Goal: Task Accomplishment & Management: Manage account settings

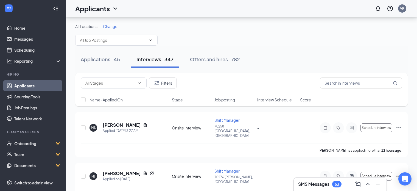
scroll to position [27, 0]
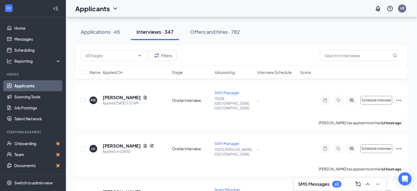
click at [306, 33] on div "Applications · 45 Interviews · 347 Offers and hires · 782" at bounding box center [241, 32] width 332 height 16
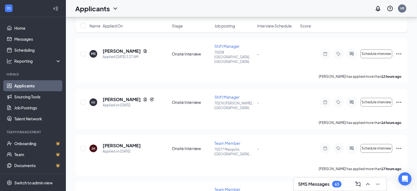
scroll to position [0, 0]
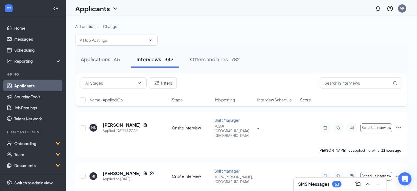
click at [289, 61] on div "Applications · 45 Interviews · 347 Offers and hires · 782" at bounding box center [241, 59] width 332 height 16
click at [236, 59] on div "Offers and hires · 782" at bounding box center [215, 59] width 50 height 7
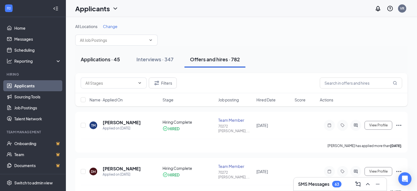
click at [104, 54] on button "Applications · 45" at bounding box center [100, 59] width 50 height 16
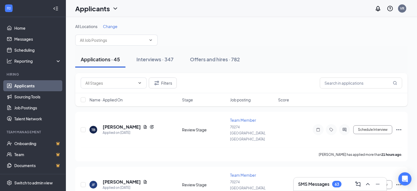
click at [281, 56] on div "Applications · 45 Interviews · 347 Offers and hires · 782" at bounding box center [241, 59] width 332 height 16
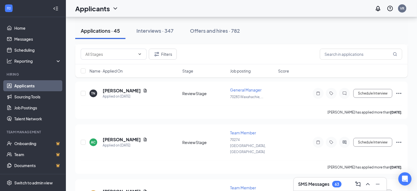
scroll to position [631, 0]
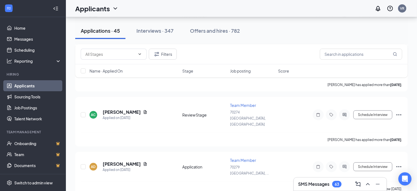
click at [289, 36] on div "Applications · 45 Interviews · 347 Offers and hires · 782" at bounding box center [241, 31] width 332 height 16
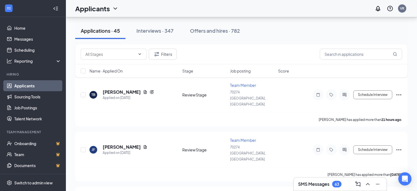
scroll to position [0, 0]
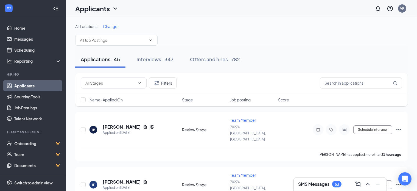
click at [302, 32] on div "All Locations Change" at bounding box center [241, 35] width 332 height 22
click at [339, 36] on div "All Locations Change" at bounding box center [241, 35] width 332 height 22
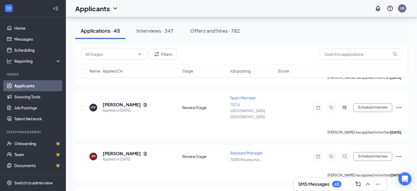
scroll to position [1043, 0]
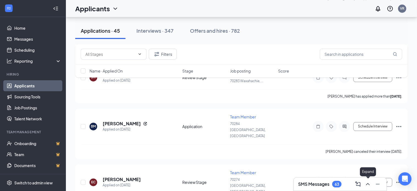
click at [368, 184] on icon "ChevronUp" at bounding box center [367, 184] width 7 height 7
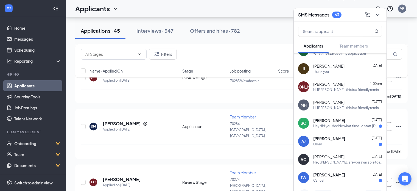
scroll to position [71, 0]
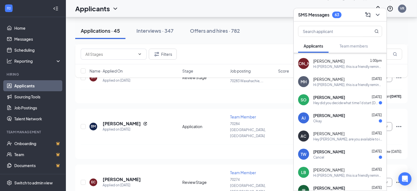
click at [338, 104] on div "Hey did you decide what time I'd start [DATE]" at bounding box center [346, 102] width 66 height 5
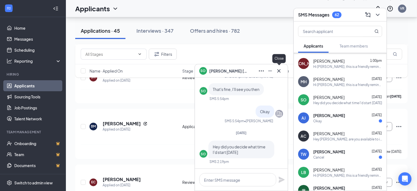
click at [279, 71] on icon "Cross" at bounding box center [278, 70] width 3 height 3
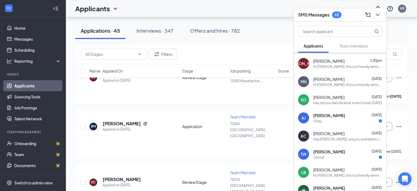
click at [356, 113] on div "[PERSON_NAME] [DATE]" at bounding box center [347, 115] width 69 height 5
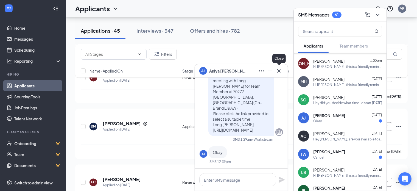
click at [281, 70] on icon "Cross" at bounding box center [279, 71] width 7 height 7
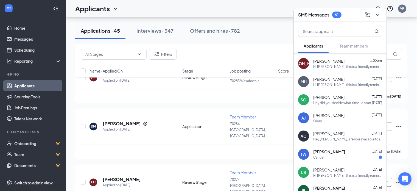
click at [332, 153] on span "[PERSON_NAME]" at bounding box center [329, 151] width 32 height 5
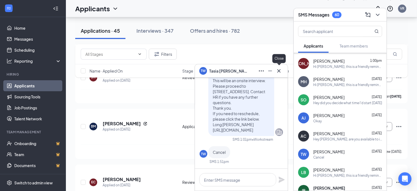
click at [279, 71] on icon "Cross" at bounding box center [278, 70] width 3 height 3
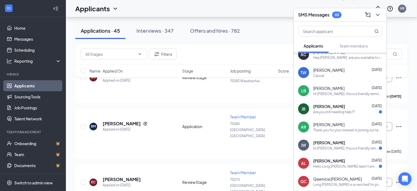
scroll to position [153, 0]
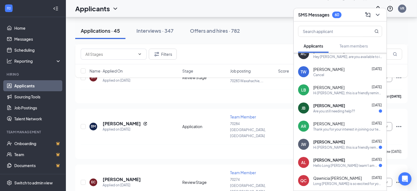
click at [333, 113] on div "Are you still needing help??" at bounding box center [334, 111] width 42 height 5
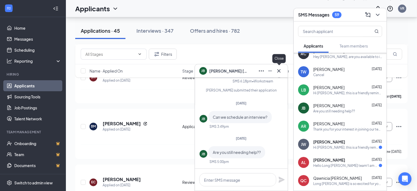
click at [279, 69] on icon "Cross" at bounding box center [279, 71] width 7 height 7
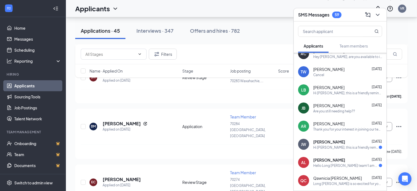
click at [317, 140] on span "[PERSON_NAME]" at bounding box center [329, 141] width 32 height 5
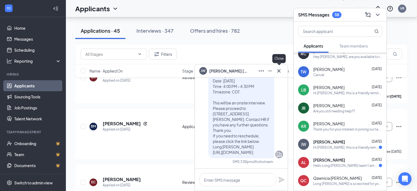
click at [281, 71] on icon "Cross" at bounding box center [279, 71] width 7 height 7
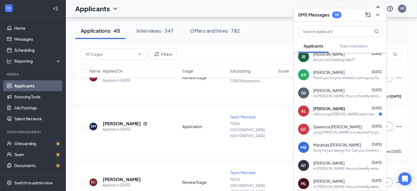
scroll to position [208, 0]
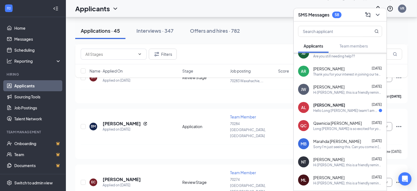
click at [326, 111] on div "Hello Long [PERSON_NAME] team! I am Available [DATE] all day, [DATE] 8AM to 10A…" at bounding box center [346, 110] width 66 height 5
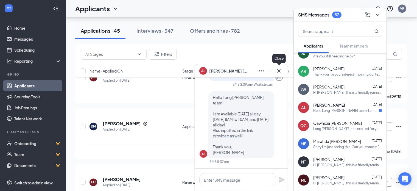
click at [280, 70] on icon "Cross" at bounding box center [279, 71] width 7 height 7
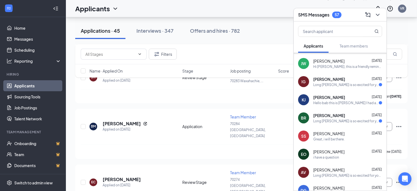
scroll to position [362, 0]
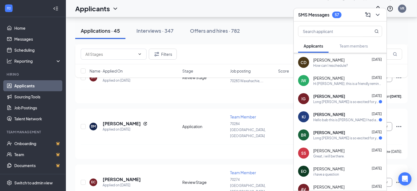
click at [325, 95] on span "[PERSON_NAME]" at bounding box center [329, 95] width 32 height 5
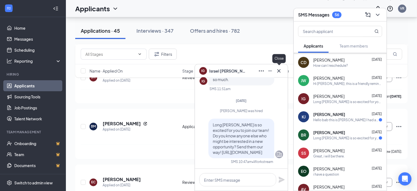
click at [279, 70] on icon "Cross" at bounding box center [278, 70] width 3 height 3
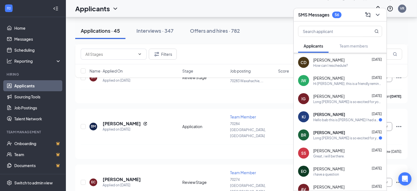
click at [328, 116] on span "[PERSON_NAME]" at bounding box center [329, 113] width 32 height 5
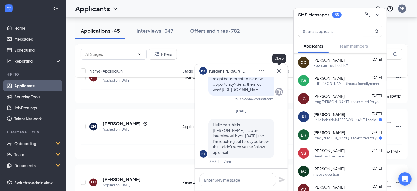
click at [281, 73] on icon "Cross" at bounding box center [279, 71] width 7 height 7
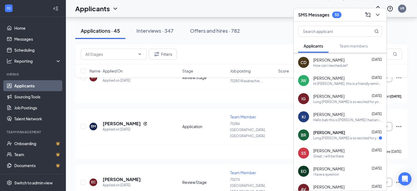
click at [331, 137] on div "Long [PERSON_NAME] is so excited for you to join our team! Do you know anyone e…" at bounding box center [346, 138] width 66 height 5
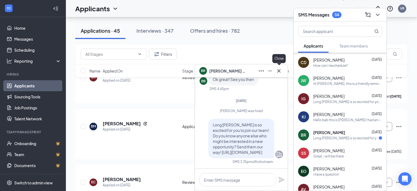
click at [280, 71] on icon "Cross" at bounding box center [279, 71] width 7 height 7
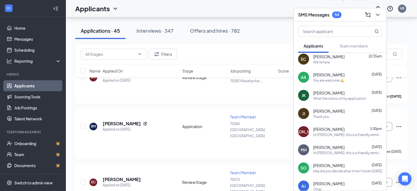
scroll to position [0, 0]
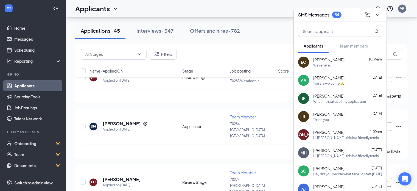
click at [280, 38] on div "Applications · 45 Interviews · 347 Offers and hires · 782" at bounding box center [241, 31] width 332 height 16
click at [376, 16] on icon "ChevronDown" at bounding box center [377, 15] width 7 height 7
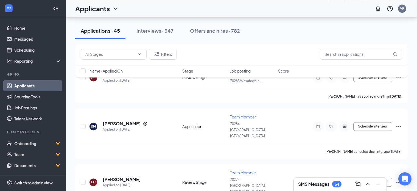
click at [401, 28] on div "Applications · 45 Interviews · 347 Offers and hires · 782" at bounding box center [241, 31] width 332 height 16
click at [270, 24] on div "Applications · 45 Interviews · 347 Offers and hires · 782" at bounding box center [241, 31] width 332 height 16
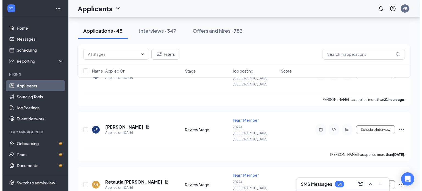
scroll to position [27, 0]
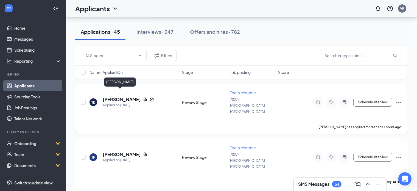
click at [113, 96] on h5 "[PERSON_NAME]" at bounding box center [122, 99] width 38 height 6
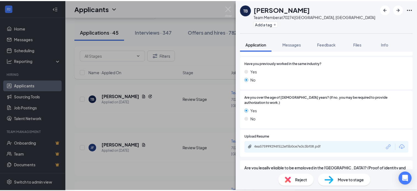
scroll to position [274, 0]
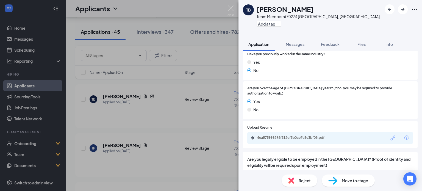
click at [287, 132] on div "4ea575999294f512ef5b0ce7e3c3bf08.pdf" at bounding box center [330, 138] width 166 height 12
click at [287, 135] on div "4ea575999294f512ef5b0ce7e3c3bf08.pdf" at bounding box center [295, 137] width 77 height 4
click at [229, 8] on img at bounding box center [230, 10] width 7 height 11
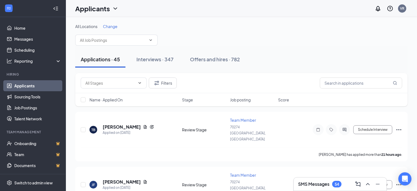
scroll to position [27, 0]
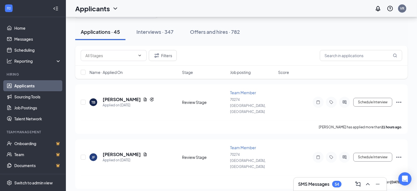
click at [312, 20] on div "Applications · 45 Interviews · 347 Offers and hires · 782" at bounding box center [241, 31] width 332 height 27
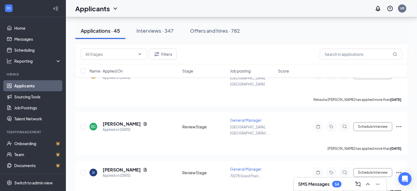
scroll to position [0, 0]
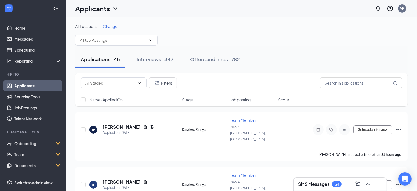
click at [324, 57] on div "Applications · 45 Interviews · 347 Offers and hires · 782" at bounding box center [241, 59] width 332 height 16
click at [145, 41] on input "text" at bounding box center [113, 40] width 66 height 6
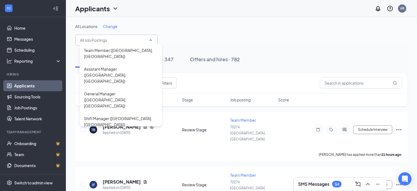
click at [246, 33] on div "All Locations Change Team Member ([GEOGRAPHIC_DATA], [GEOGRAPHIC_DATA]) Assista…" at bounding box center [241, 35] width 332 height 22
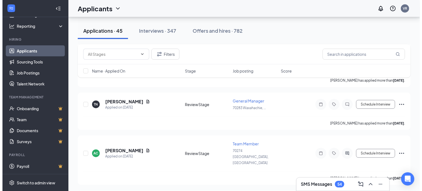
scroll to position [595, 0]
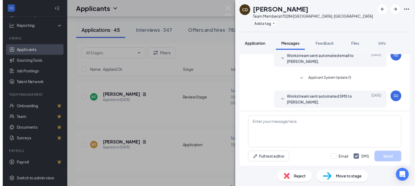
scroll to position [205, 0]
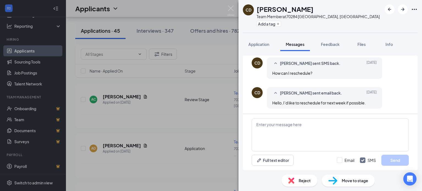
click at [199, 124] on div "CD [PERSON_NAME] Team Member at [GEOGRAPHIC_DATA], [GEOGRAPHIC_DATA] Add a tag …" at bounding box center [211, 95] width 422 height 191
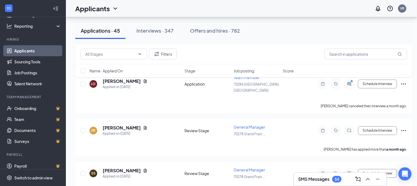
scroll to position [1835, 0]
